Goal: Task Accomplishment & Management: Manage account settings

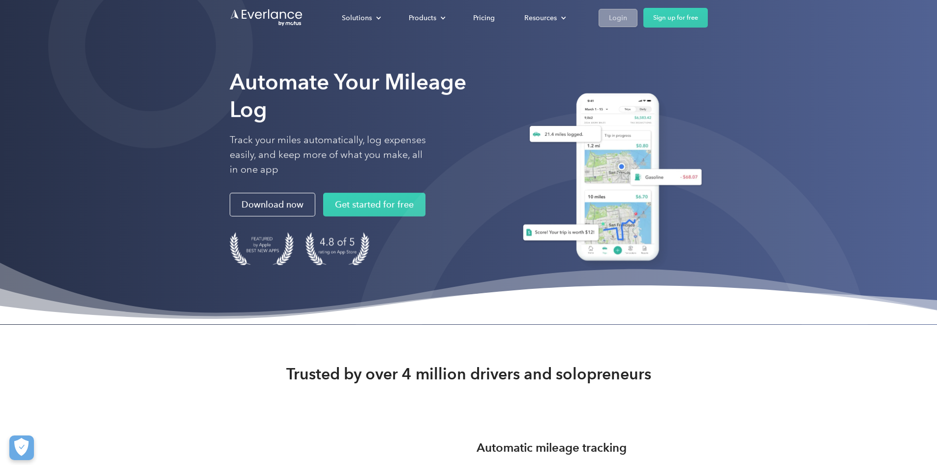
click at [627, 13] on div "Login" at bounding box center [618, 18] width 18 height 12
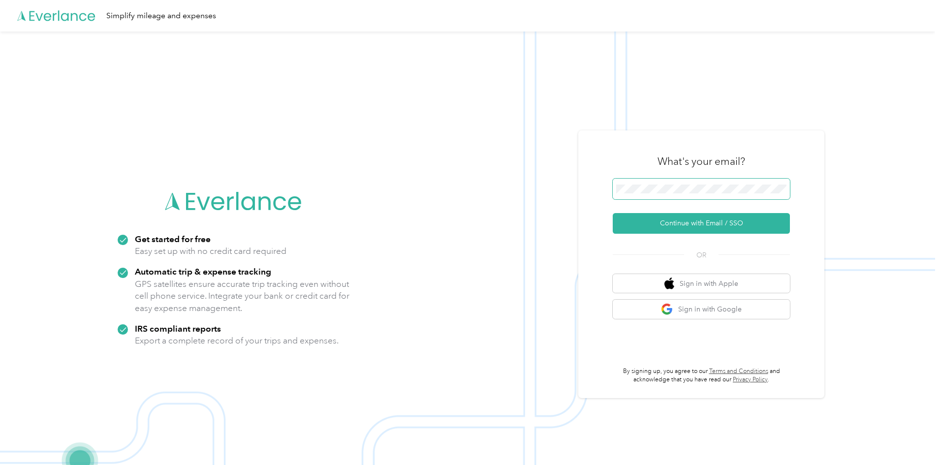
click at [678, 184] on span at bounding box center [701, 189] width 177 height 21
click at [711, 223] on button "Continue with Email / SSO" at bounding box center [701, 223] width 177 height 21
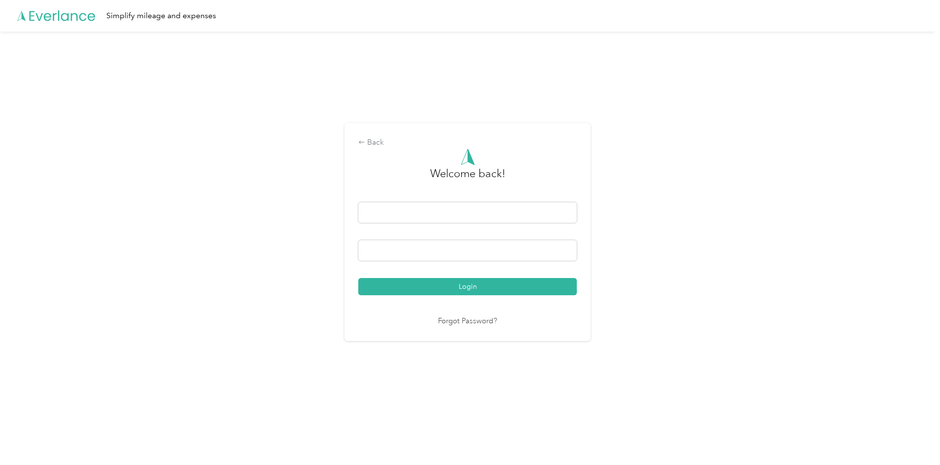
click at [547, 281] on button "Login" at bounding box center [467, 286] width 218 height 17
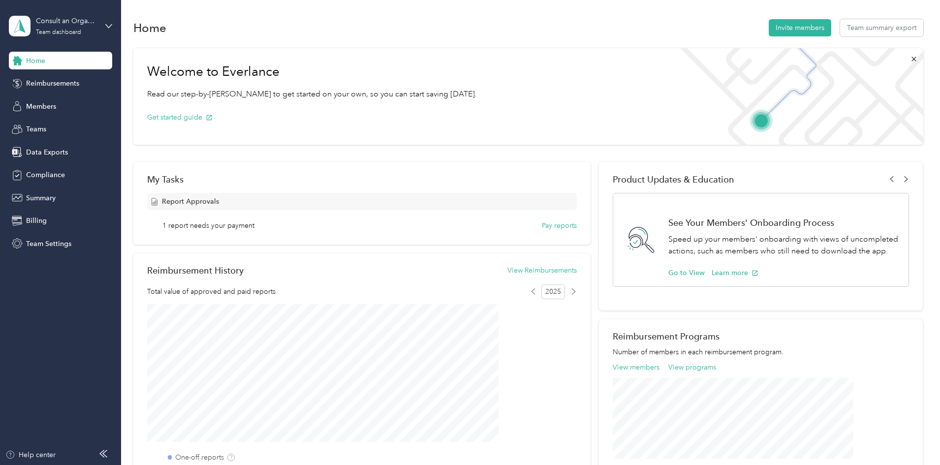
click at [355, 26] on div "Home Invite members Team summary export" at bounding box center [528, 27] width 790 height 21
click at [36, 326] on aside "Consult an Organizer, LLC Team dashboard Home Reimbursements Members Teams Data…" at bounding box center [60, 232] width 121 height 465
click at [52, 152] on span "Data Exports" at bounding box center [47, 152] width 42 height 10
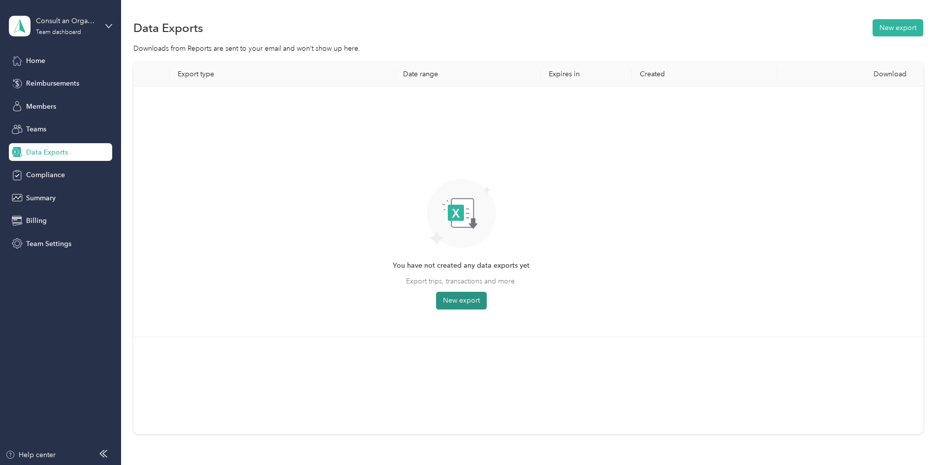
click at [487, 297] on button "New export" at bounding box center [461, 301] width 51 height 18
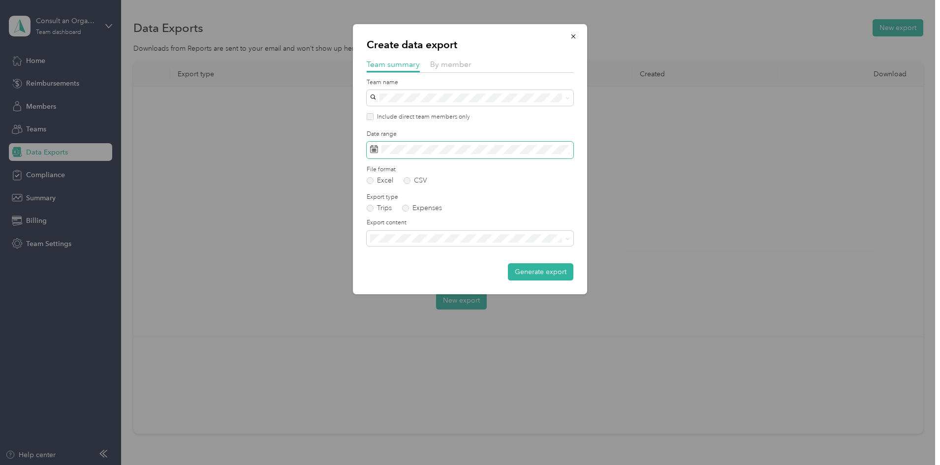
click at [373, 149] on g at bounding box center [373, 148] width 7 height 7
click at [574, 32] on span "button" at bounding box center [573, 36] width 7 height 8
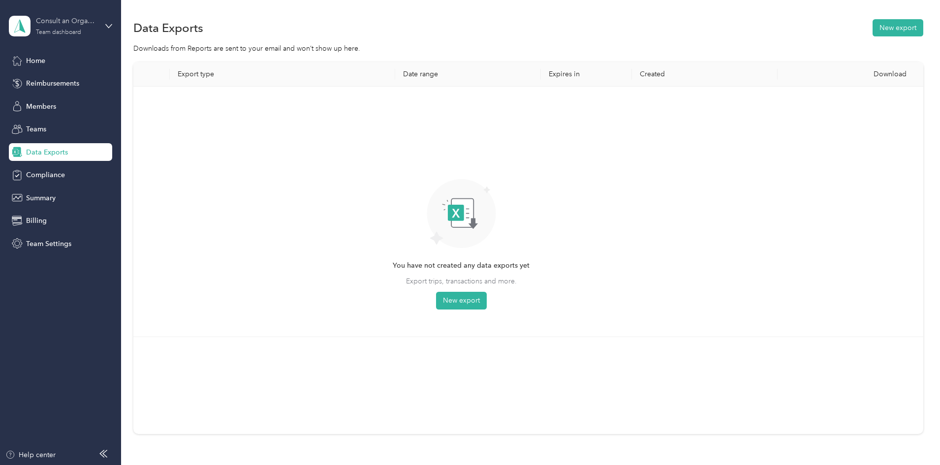
click at [81, 30] on div "Team dashboard" at bounding box center [58, 33] width 45 height 6
click at [61, 78] on div "Team dashboard" at bounding box center [45, 75] width 54 height 10
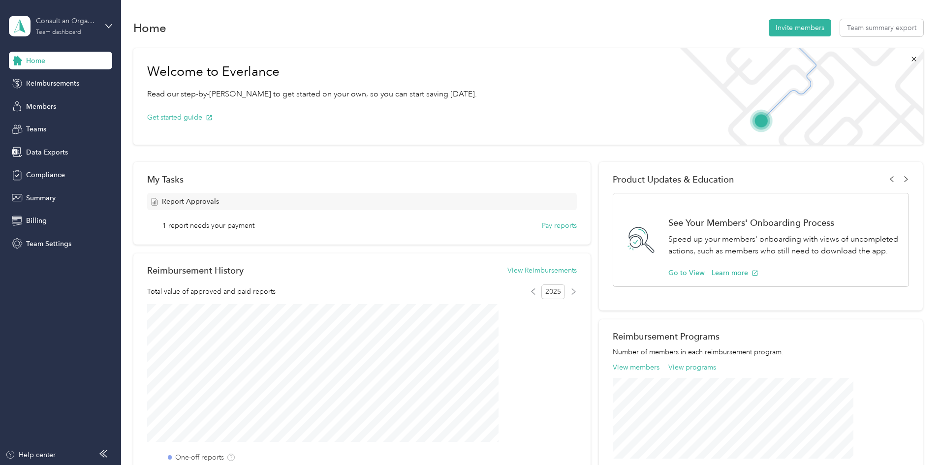
click at [77, 32] on div "Team dashboard" at bounding box center [58, 33] width 45 height 6
click at [74, 99] on div "Personal dashboard" at bounding box center [49, 98] width 62 height 10
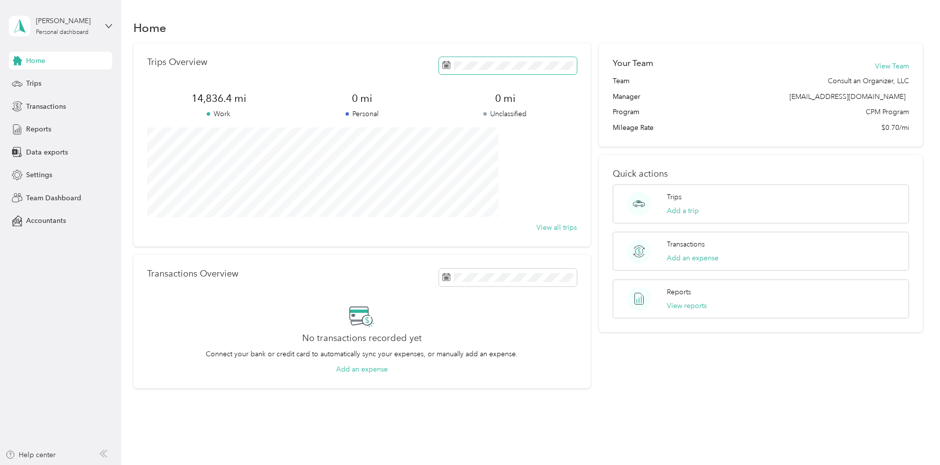
click at [442, 64] on icon at bounding box center [446, 65] width 8 height 8
click at [442, 121] on icon at bounding box center [443, 122] width 5 height 9
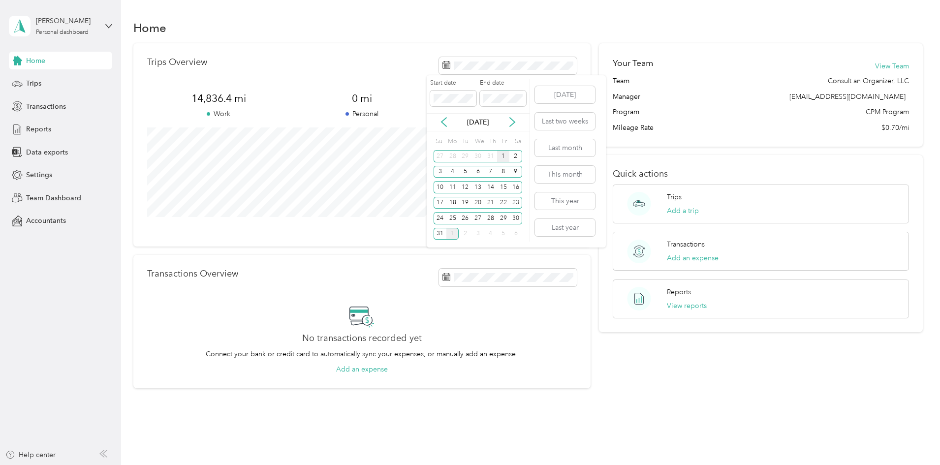
click at [505, 155] on div "1" at bounding box center [503, 156] width 13 height 12
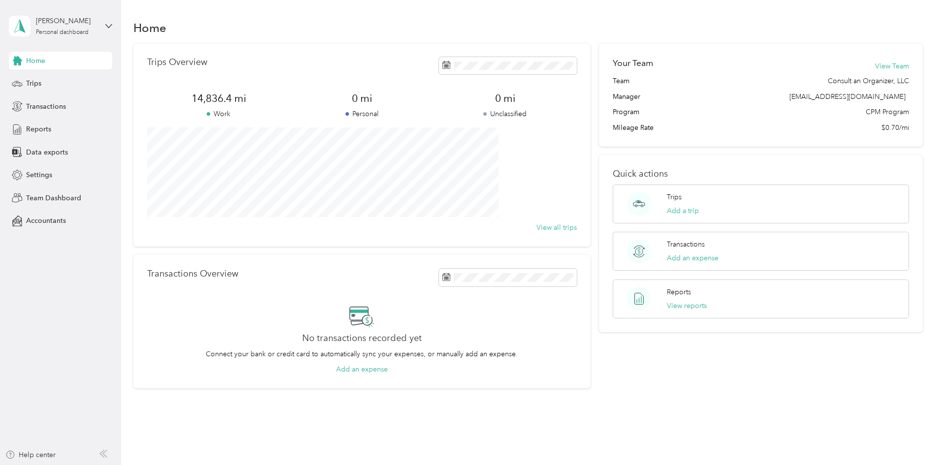
click at [667, 25] on div "Home" at bounding box center [528, 27] width 790 height 21
click at [441, 119] on icon at bounding box center [444, 122] width 10 height 10
click at [503, 157] on div "1" at bounding box center [503, 156] width 13 height 12
click at [559, 145] on button "Last month" at bounding box center [565, 147] width 60 height 17
click at [54, 153] on span "Data exports" at bounding box center [47, 152] width 42 height 10
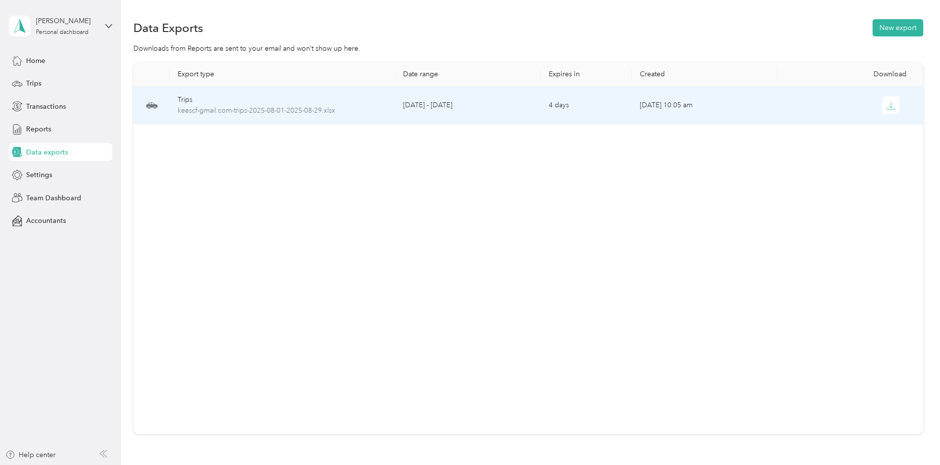
click at [467, 103] on td "[DATE] - [DATE]" at bounding box center [468, 106] width 146 height 38
click at [886, 106] on icon "button" at bounding box center [890, 105] width 9 height 9
